Goal: Task Accomplishment & Management: Use online tool/utility

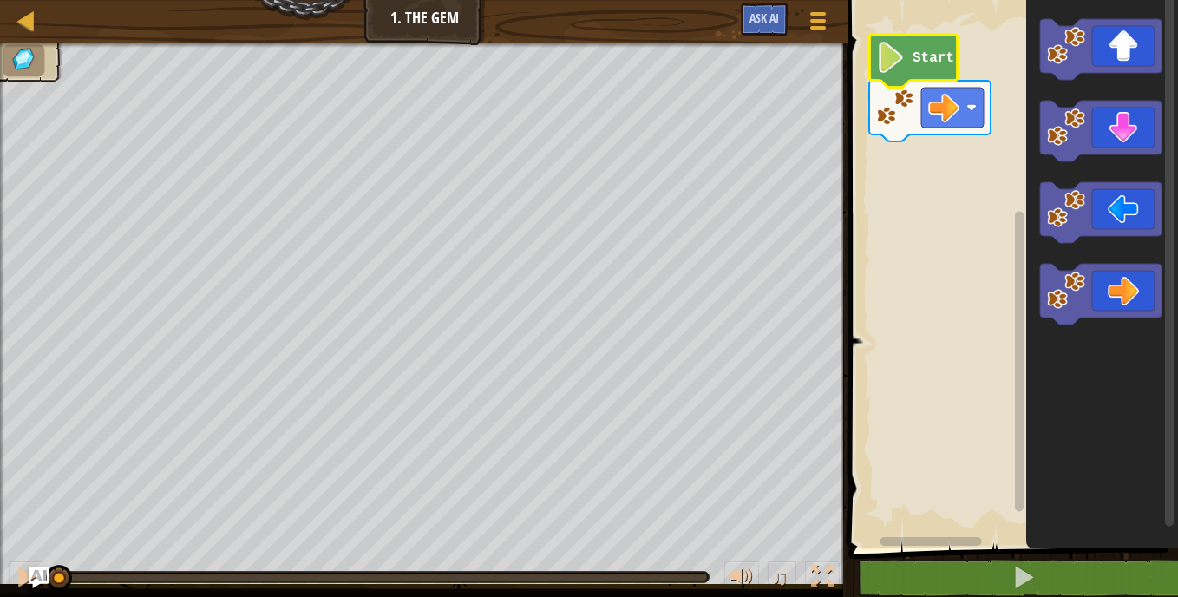
click at [898, 64] on image "Blockly Workspace" at bounding box center [891, 57] width 30 height 31
click at [903, 56] on image "Blockly Workspace" at bounding box center [891, 57] width 30 height 31
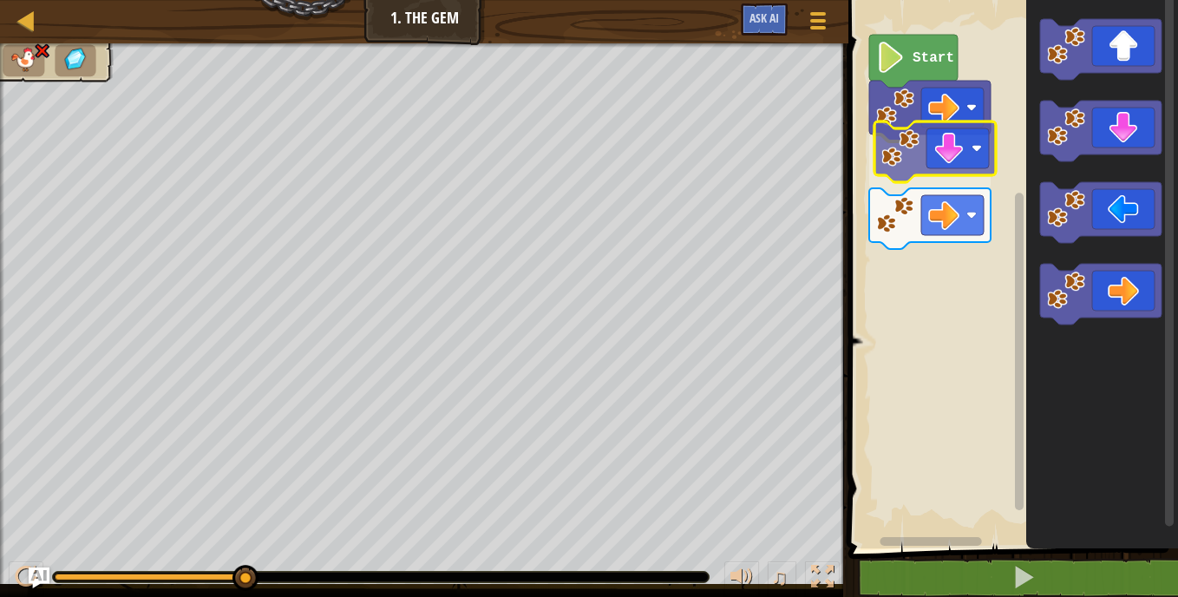
click at [921, 151] on div "Start" at bounding box center [1010, 269] width 335 height 557
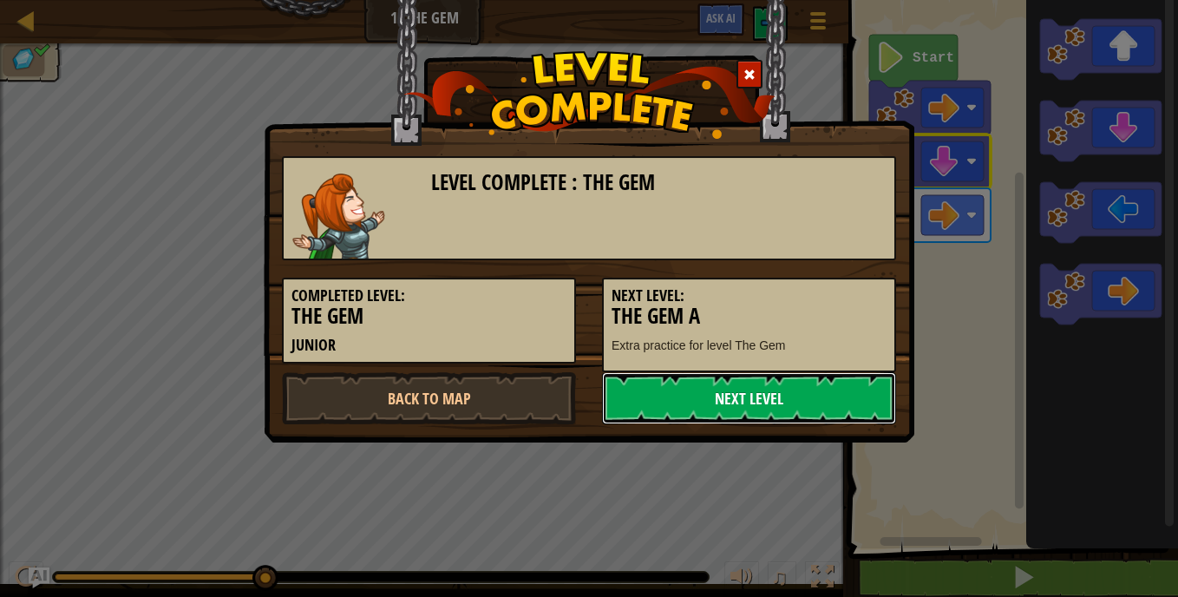
click at [724, 391] on link "Next Level" at bounding box center [749, 398] width 294 height 52
